Goal: Navigation & Orientation: Find specific page/section

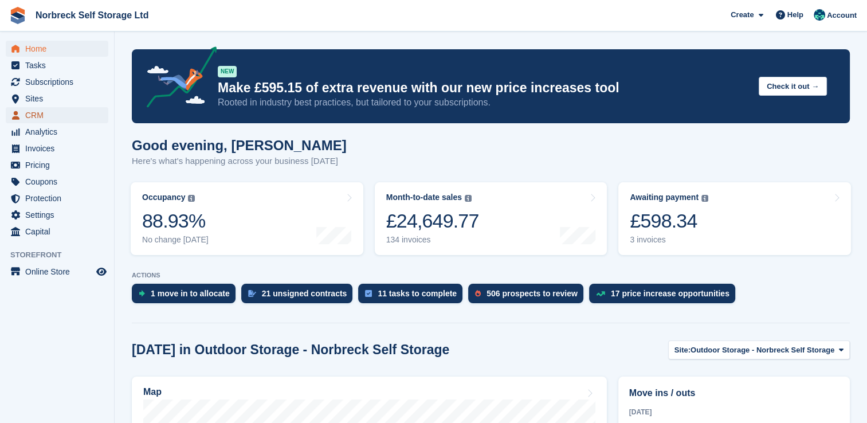
click at [33, 112] on span "CRM" at bounding box center [59, 115] width 69 height 16
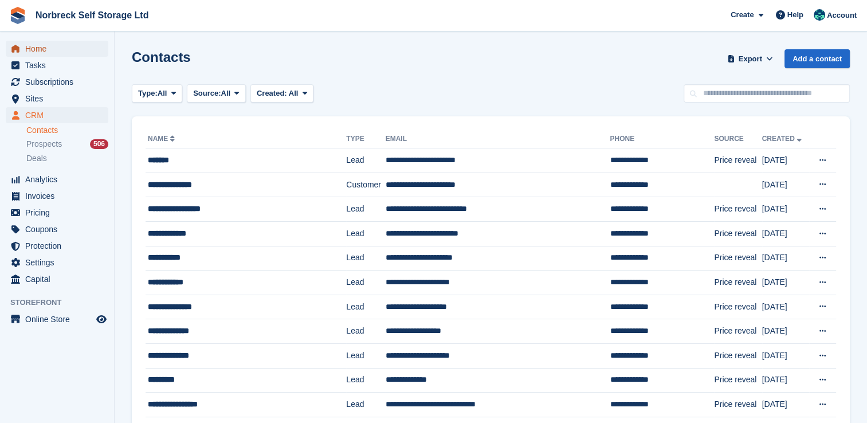
click at [41, 49] on span "Home" at bounding box center [59, 49] width 69 height 16
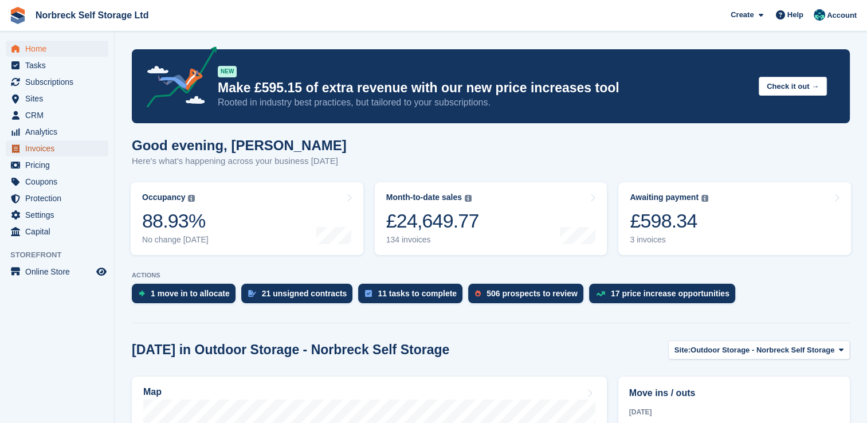
click at [41, 148] on span "Invoices" at bounding box center [59, 148] width 69 height 16
